Goal: Information Seeking & Learning: Learn about a topic

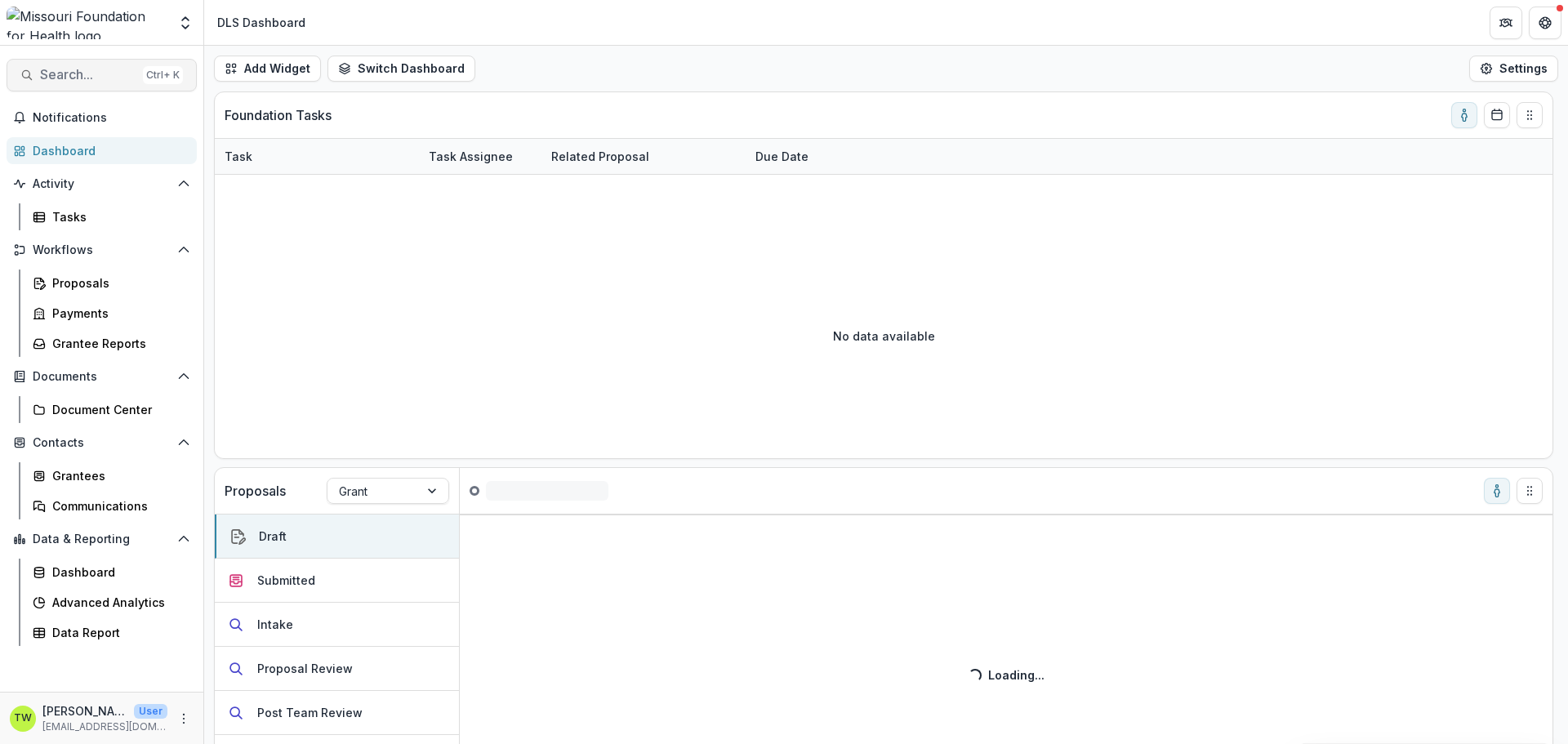
click at [110, 70] on span "Search..." at bounding box center [88, 74] width 97 height 16
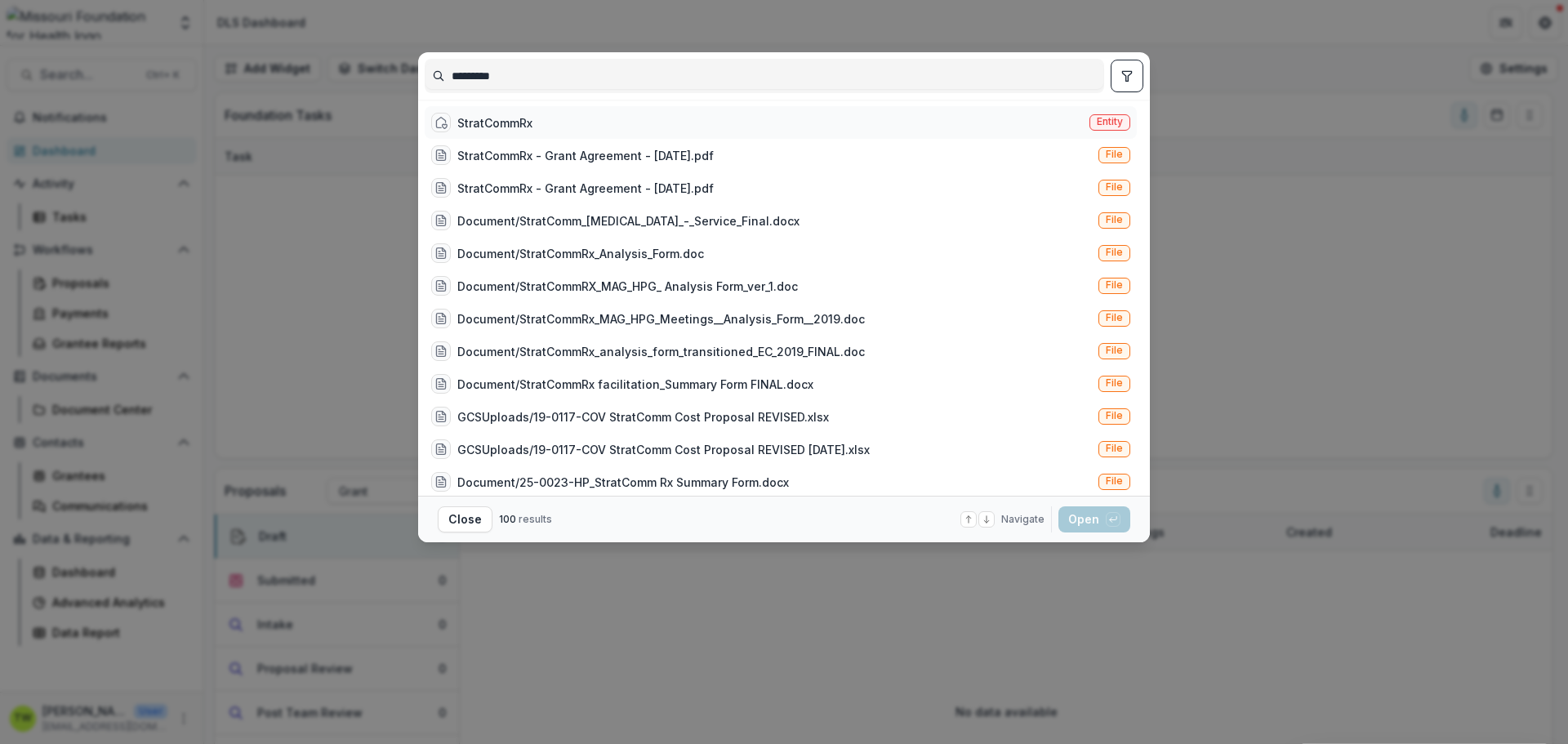
type input "*********"
click at [507, 121] on div "StratCommRx" at bounding box center [495, 123] width 75 height 17
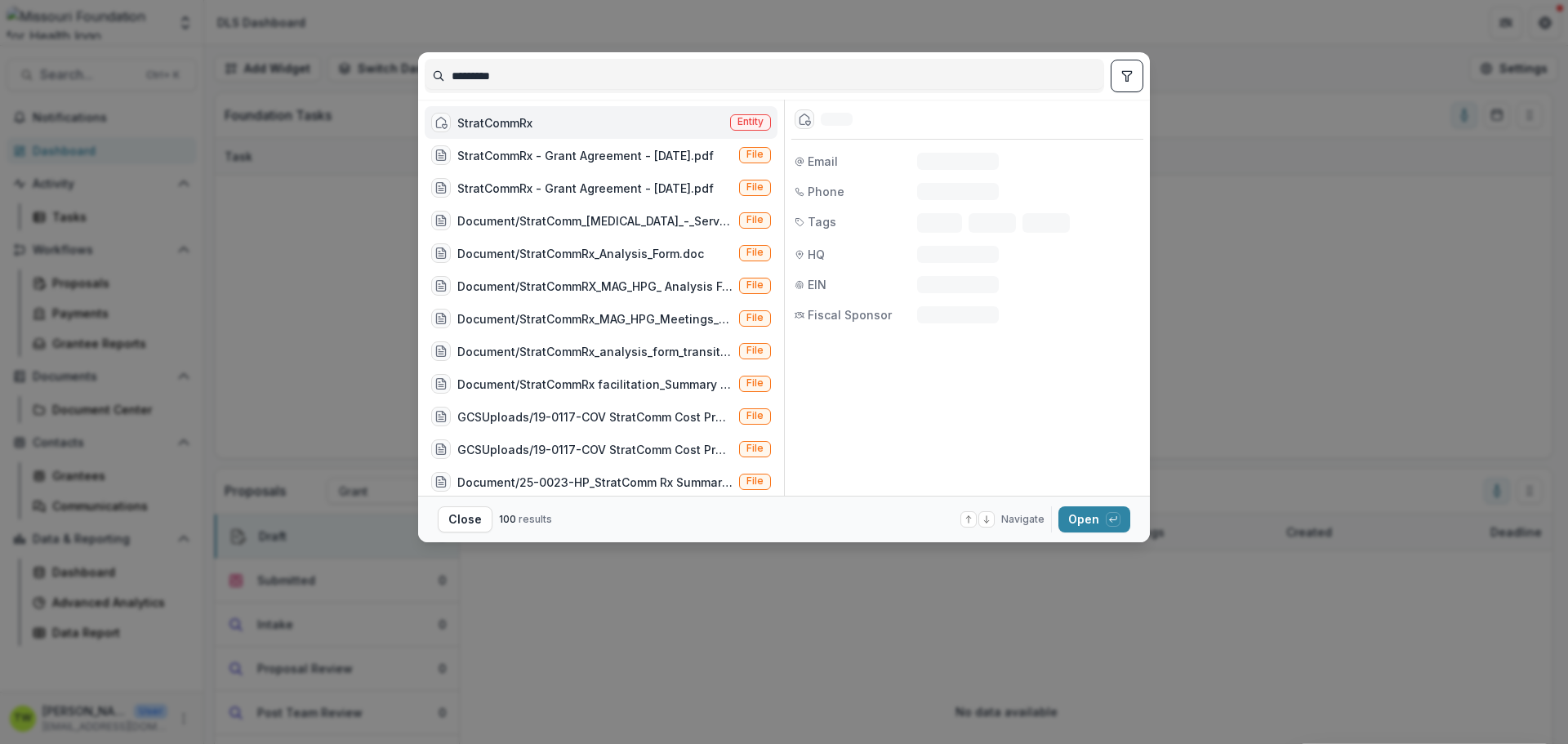
click at [752, 125] on span "Entity" at bounding box center [751, 122] width 26 height 11
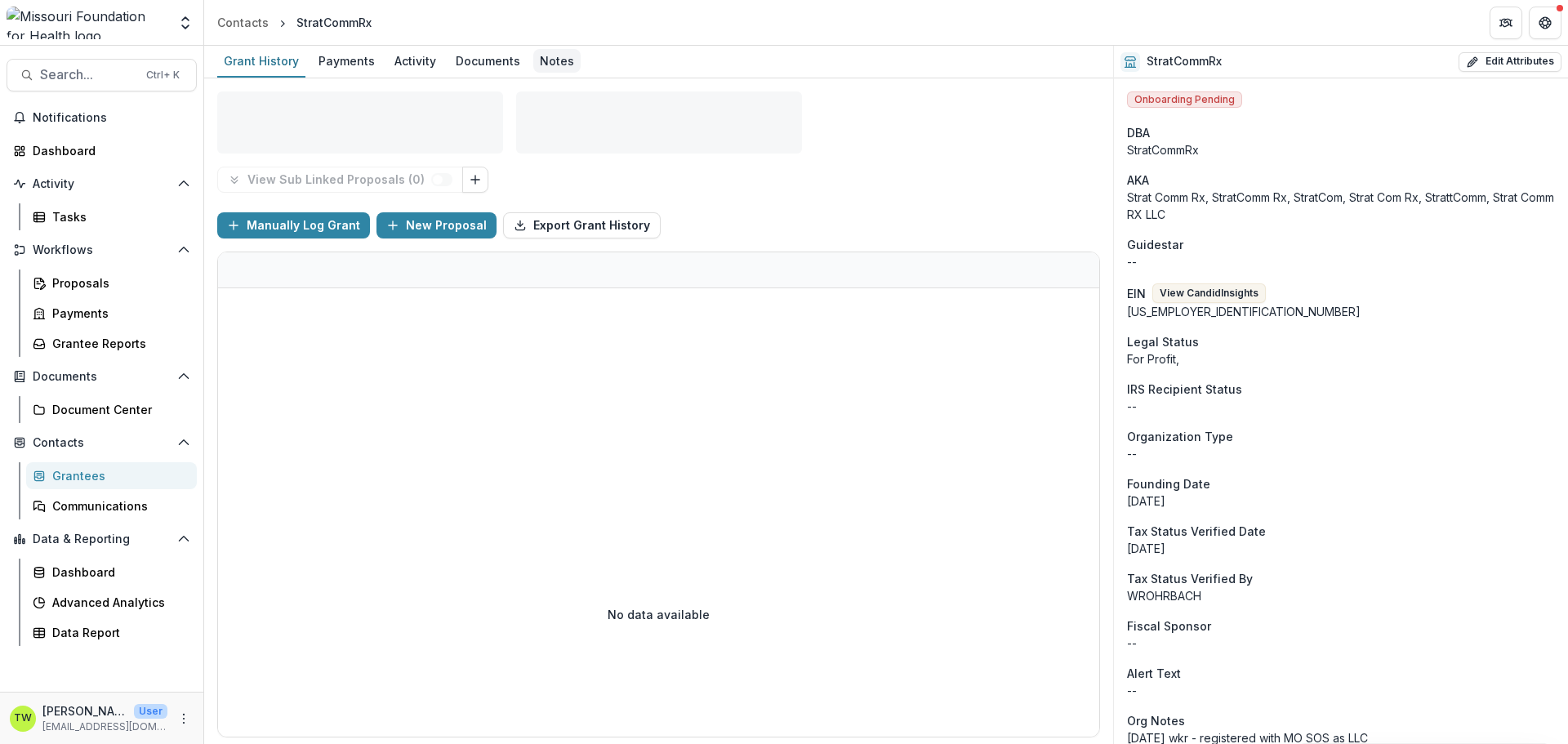
click at [550, 58] on div "Notes" at bounding box center [557, 61] width 47 height 24
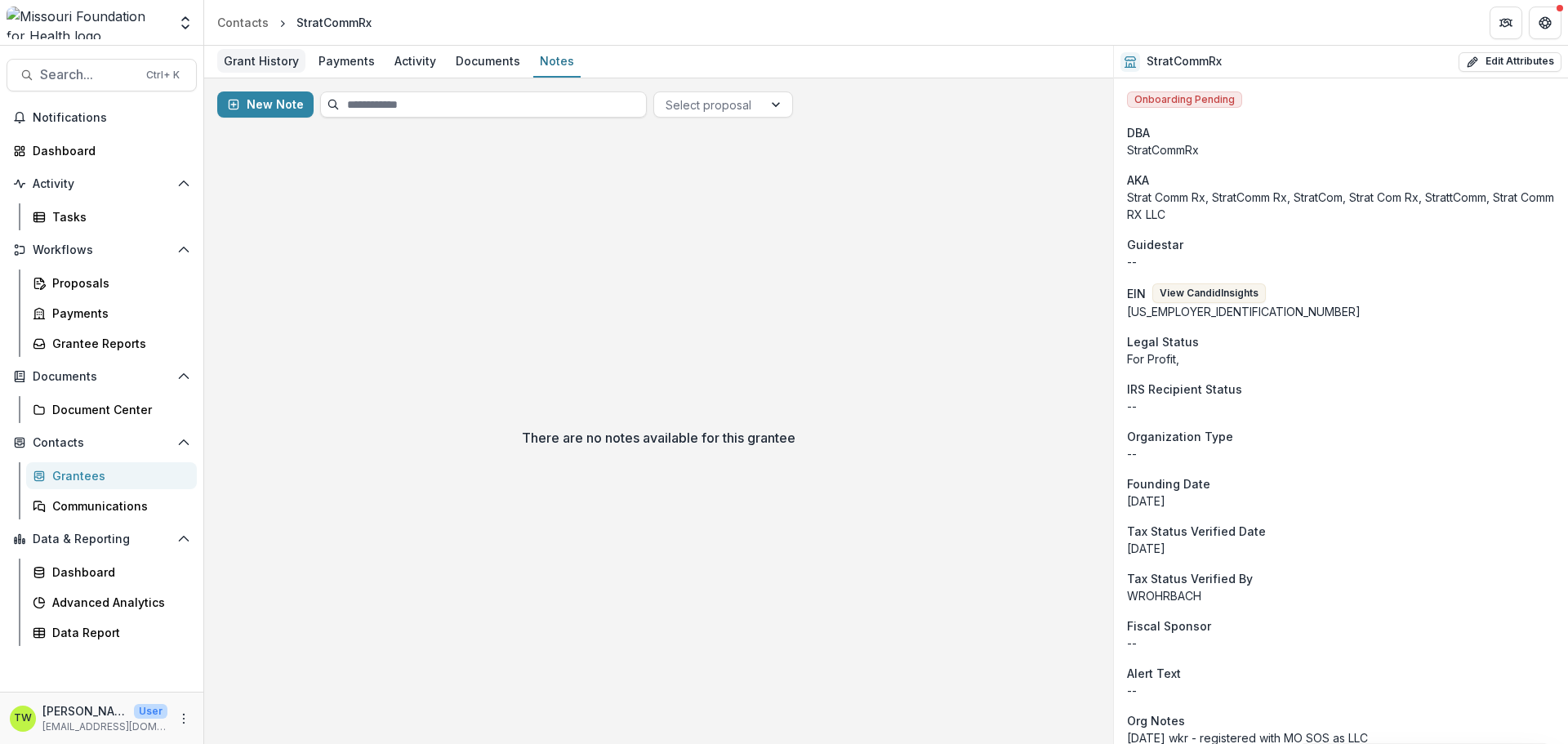
click at [258, 61] on div "Grant History" at bounding box center [261, 61] width 88 height 24
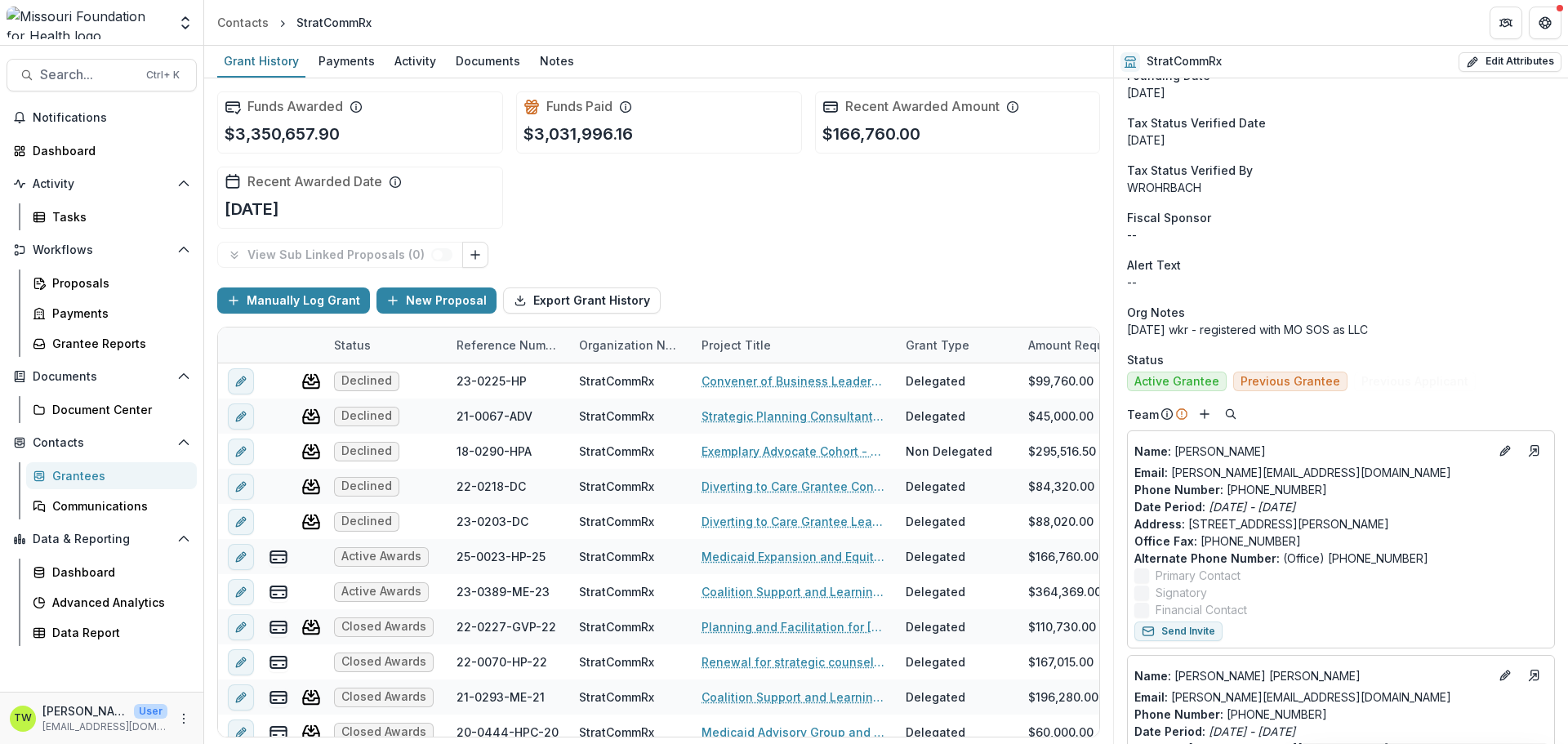
scroll to position [490, 0]
